Goal: Information Seeking & Learning: Check status

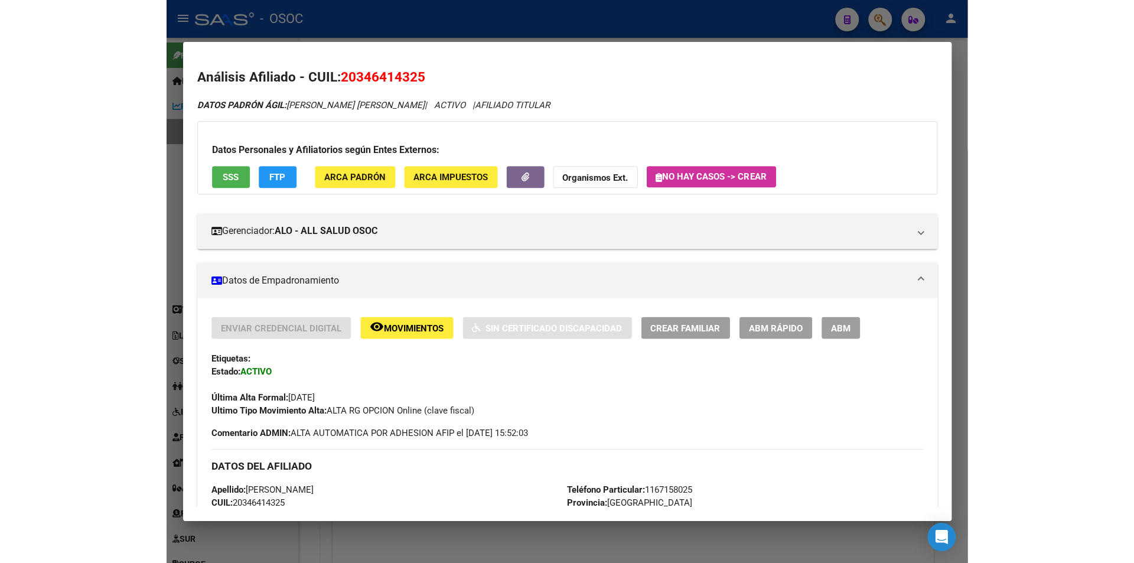
scroll to position [1022, 0]
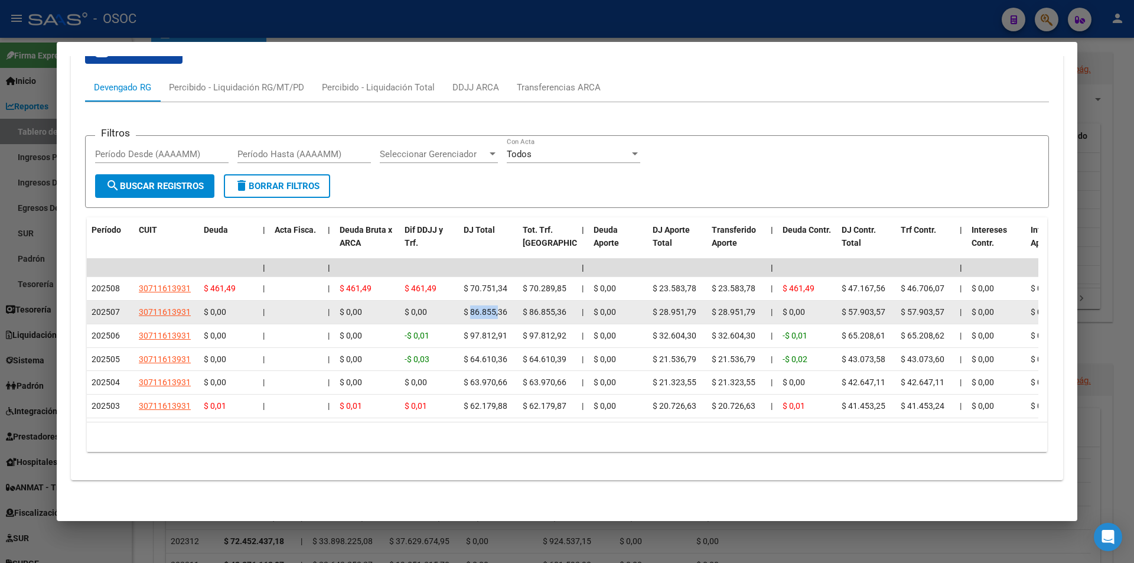
drag, startPoint x: 470, startPoint y: 299, endPoint x: 497, endPoint y: 300, distance: 26.6
click at [497, 307] on span "$ 86.855,36" at bounding box center [486, 311] width 44 height 9
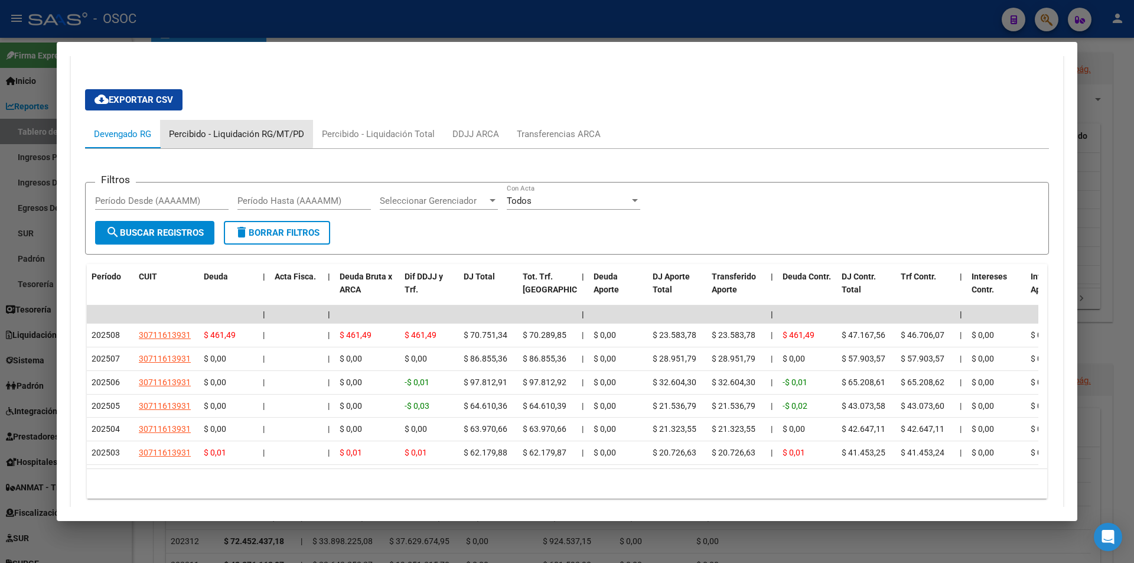
click at [229, 132] on div "Percibido - Liquidación RG/MT/PD" at bounding box center [236, 134] width 135 height 13
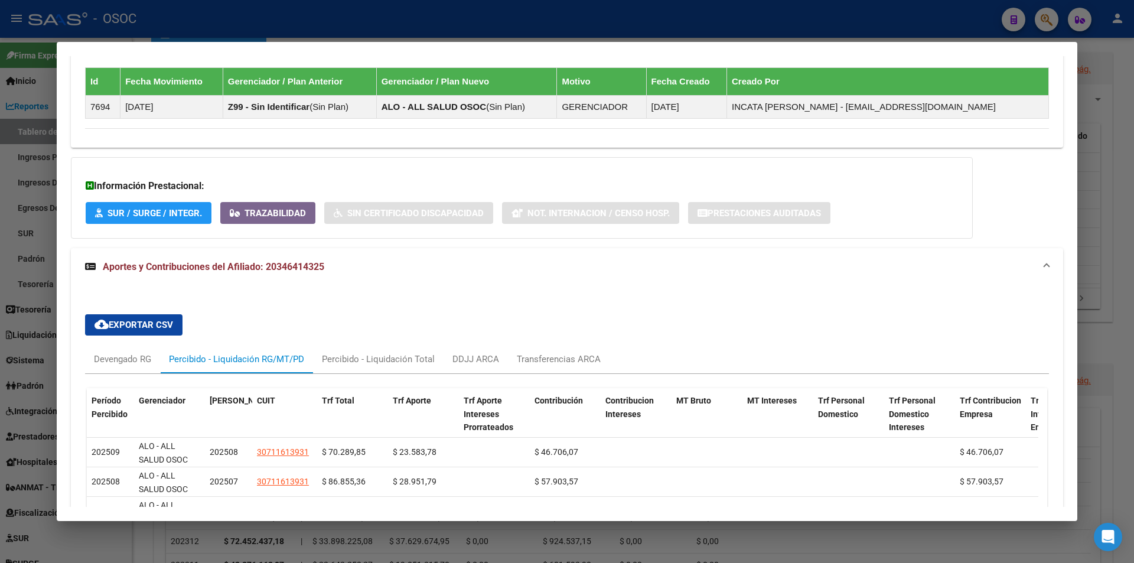
scroll to position [943, 0]
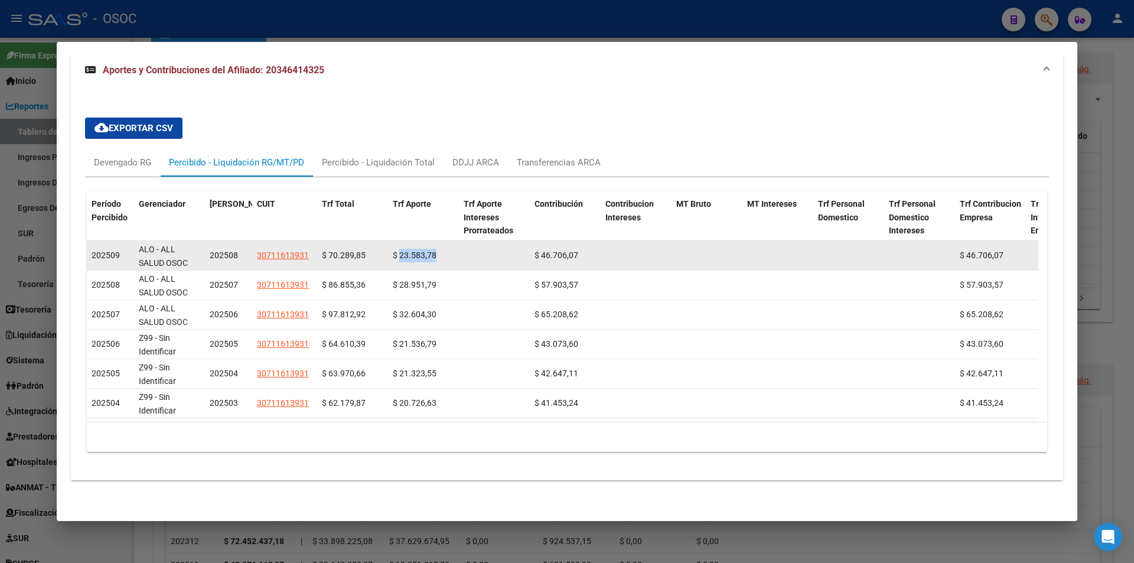
drag, startPoint x: 399, startPoint y: 246, endPoint x: 483, endPoint y: 246, distance: 84.5
click at [483, 246] on div "202509 ALO - ALL SALUD OSOC 202508 30711613931 $ 70.289,85 $ 23.583,78 $ 46.706…" at bounding box center [734, 256] width 1294 height 30
click at [553, 250] on span "$ 46.706,07" at bounding box center [557, 254] width 44 height 9
drag, startPoint x: 400, startPoint y: 246, endPoint x: 424, endPoint y: 247, distance: 23.0
click at [424, 250] on span "$ 23.583,78" at bounding box center [415, 254] width 44 height 9
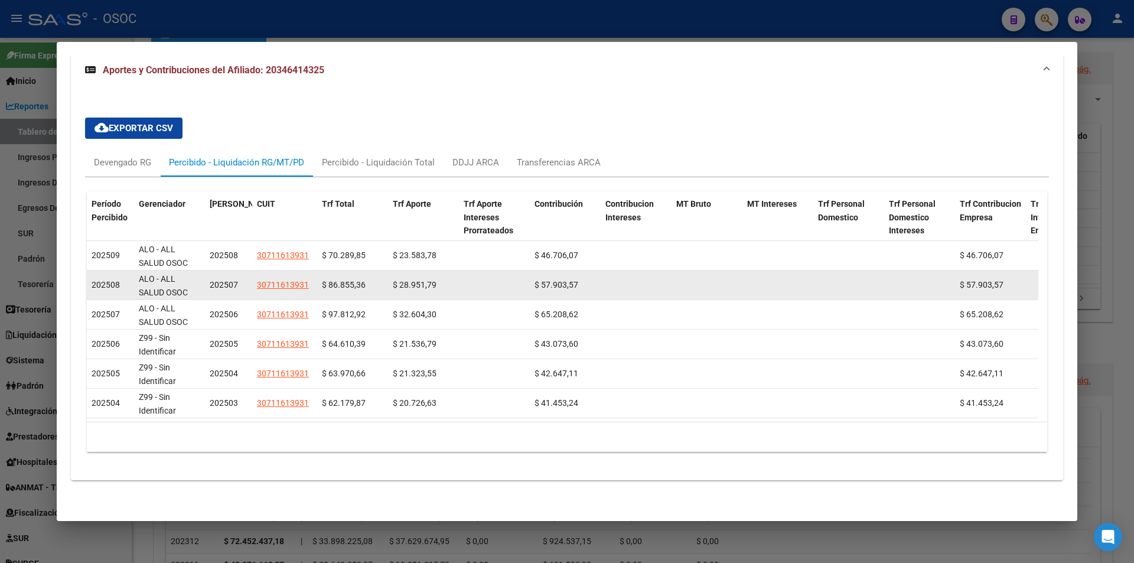
click at [425, 271] on datatable-body-cell "$ 28.951,79" at bounding box center [423, 285] width 71 height 29
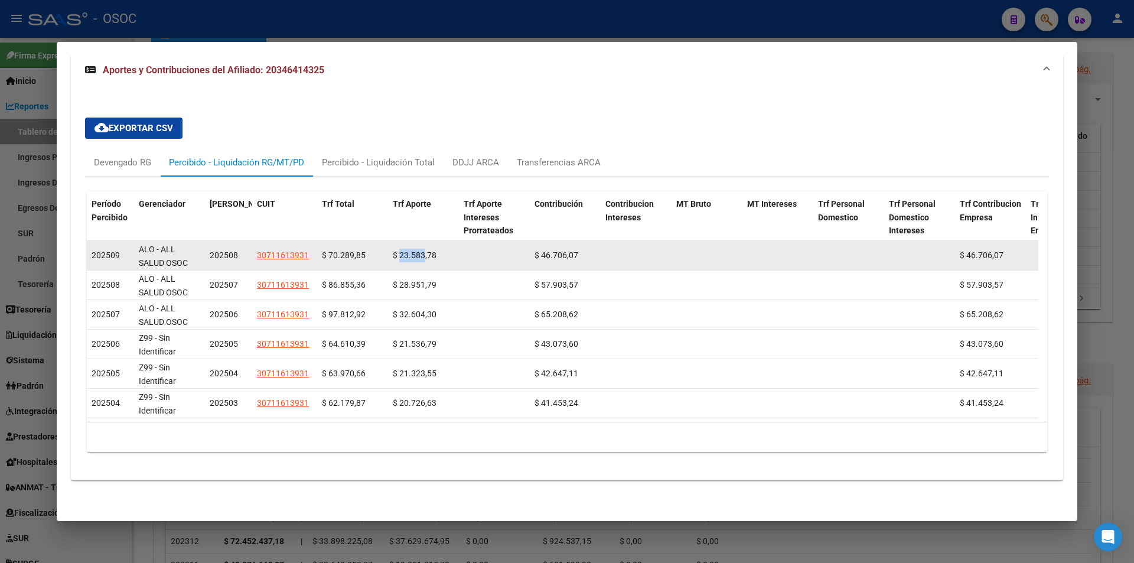
drag, startPoint x: 399, startPoint y: 242, endPoint x: 425, endPoint y: 240, distance: 25.5
click at [425, 249] on div "$ 23.583,78" at bounding box center [423, 256] width 61 height 14
drag, startPoint x: 542, startPoint y: 245, endPoint x: 565, endPoint y: 245, distance: 23.6
click at [565, 250] on span "$ 46.706,07" at bounding box center [557, 254] width 44 height 9
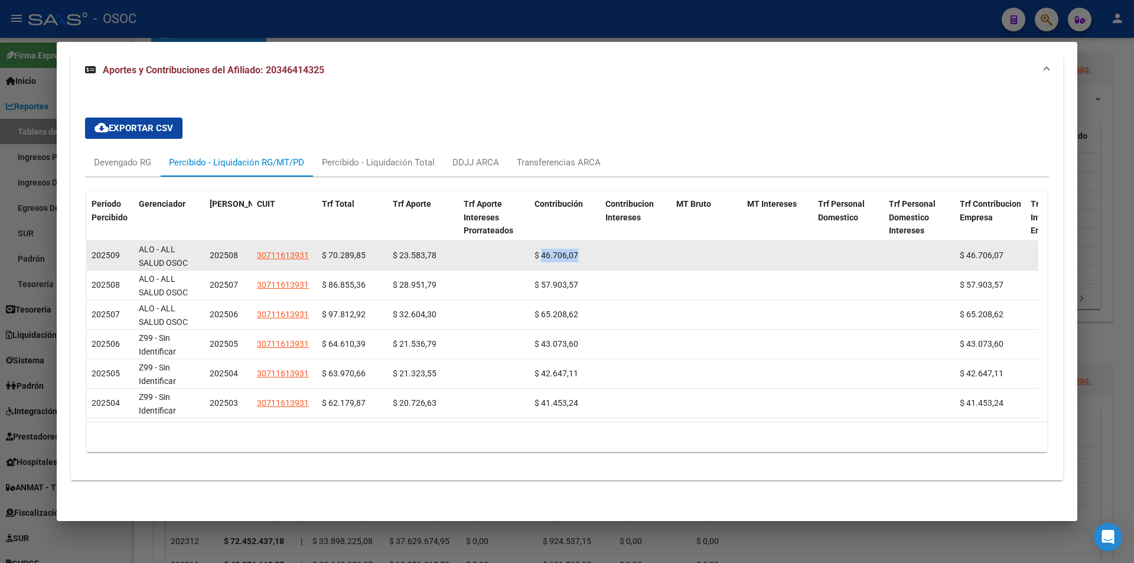
click at [565, 250] on span "$ 46.706,07" at bounding box center [557, 254] width 44 height 9
click at [416, 250] on span "$ 23.583,78" at bounding box center [415, 254] width 44 height 9
click at [415, 250] on span "$ 23.583,78" at bounding box center [415, 254] width 44 height 9
click at [540, 249] on div "$ 46.706,07" at bounding box center [565, 256] width 61 height 14
click at [400, 250] on span "$ 23.583,78" at bounding box center [415, 254] width 44 height 9
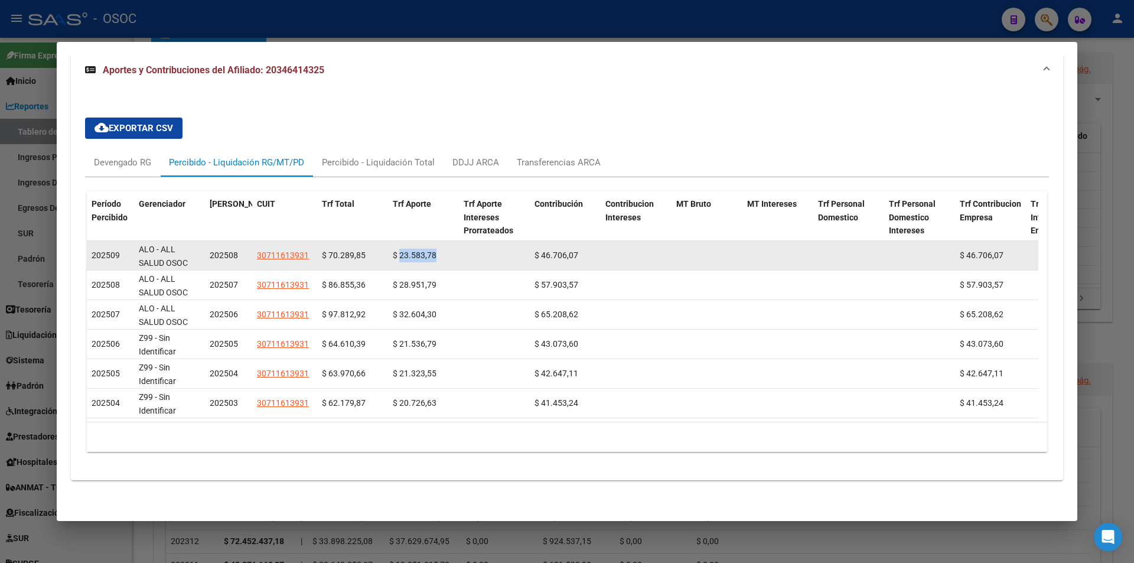
drag, startPoint x: 400, startPoint y: 247, endPoint x: 406, endPoint y: 245, distance: 7.1
click at [400, 250] on span "$ 23.583,78" at bounding box center [415, 254] width 44 height 9
copy span "23.583,78"
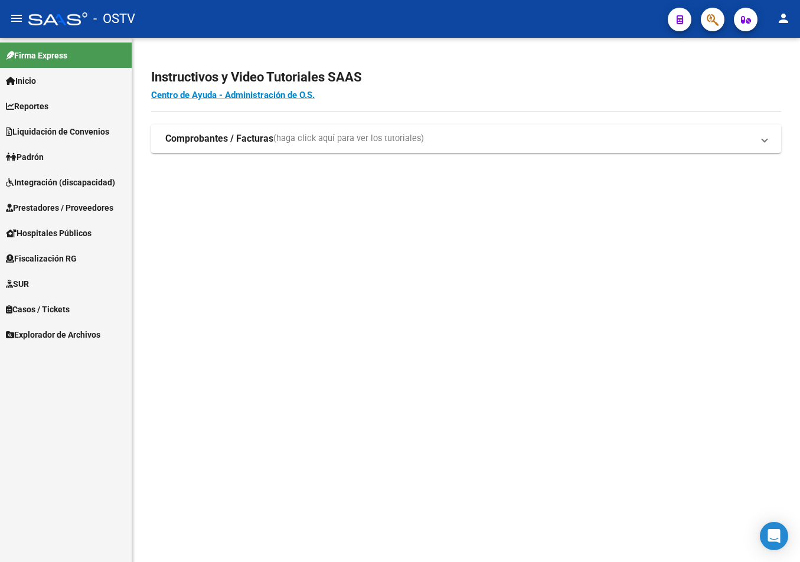
click at [712, 32] on mat-toolbar "menu - OSTV person" at bounding box center [400, 19] width 800 height 38
click at [706, 25] on button "button" at bounding box center [713, 20] width 24 height 24
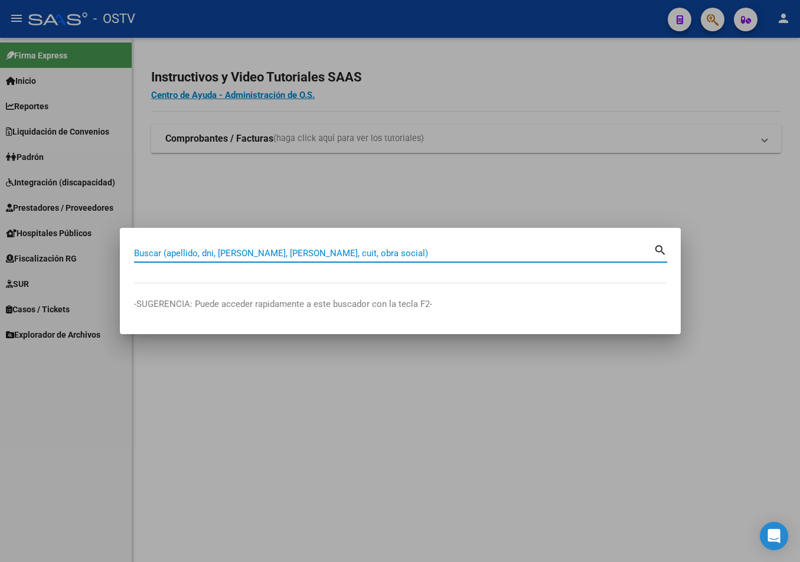
click at [311, 252] on input "Buscar (apellido, dni, [PERSON_NAME], [PERSON_NAME], cuit, obra social)" at bounding box center [394, 253] width 520 height 11
paste input "34795805"
type input "34795805"
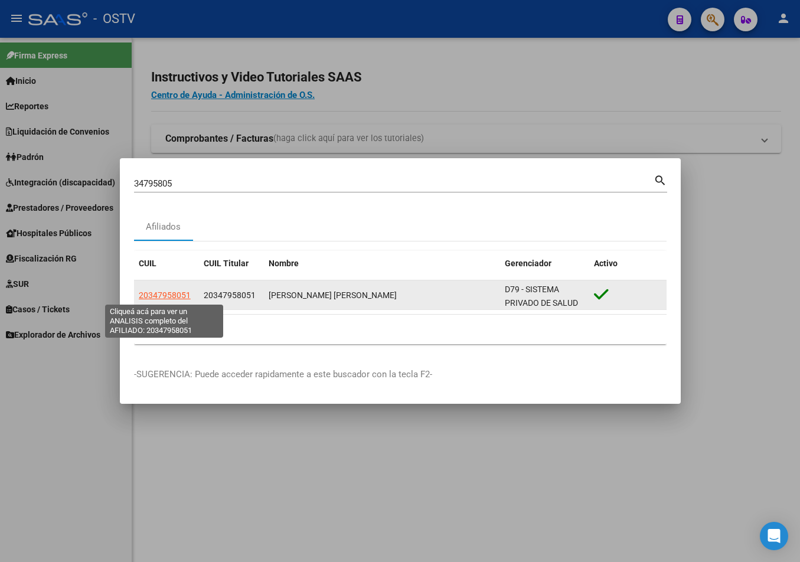
click at [162, 298] on span "20347958051" at bounding box center [165, 295] width 52 height 9
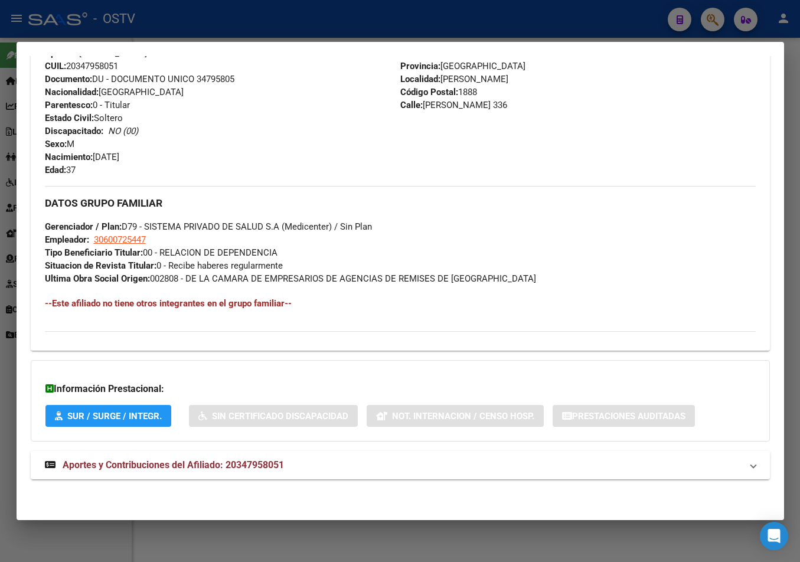
scroll to position [364, 0]
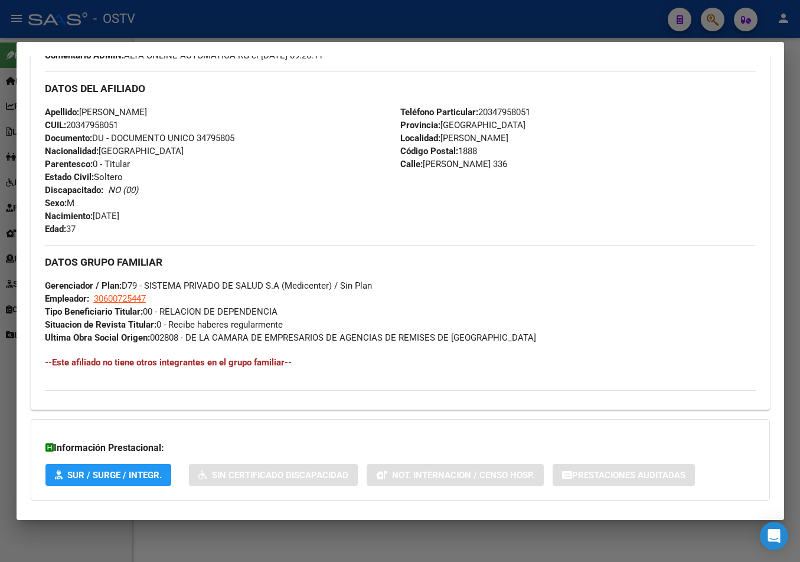
drag, startPoint x: 445, startPoint y: 135, endPoint x: 549, endPoint y: 133, distance: 103.4
click at [549, 133] on div "Teléfono Particular: [PHONE_NUMBER] Provincia: [GEOGRAPHIC_DATA] Localidad: [PE…" at bounding box center [578, 171] width 356 height 130
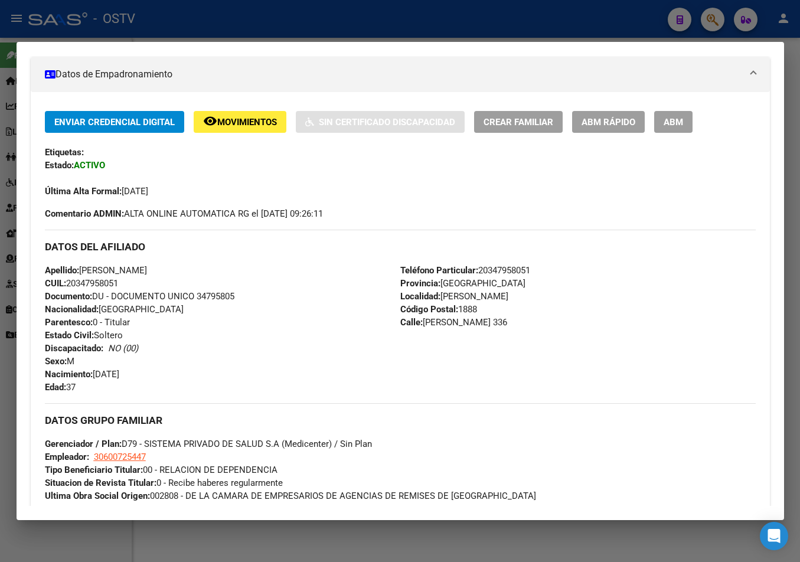
scroll to position [187, 0]
